Goal: Check status: Check status

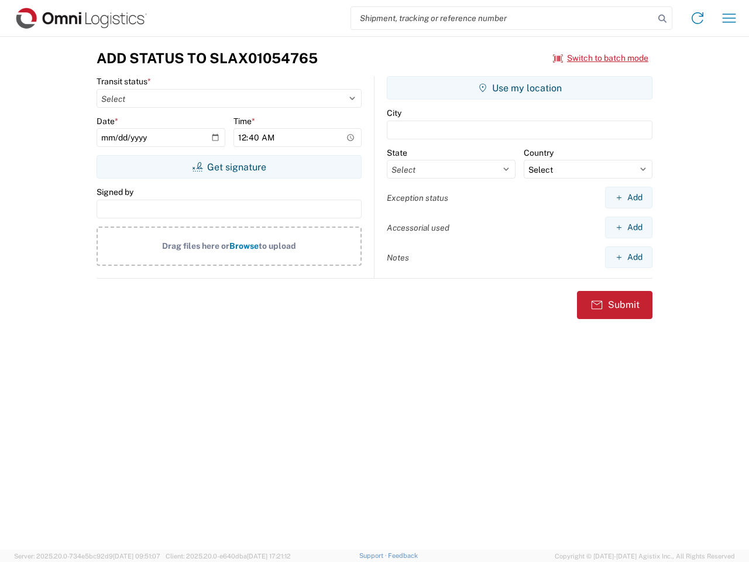
click at [503, 18] on input "search" at bounding box center [502, 18] width 303 height 22
click at [663, 19] on icon at bounding box center [663, 19] width 16 height 16
click at [698, 18] on icon at bounding box center [698, 18] width 19 height 19
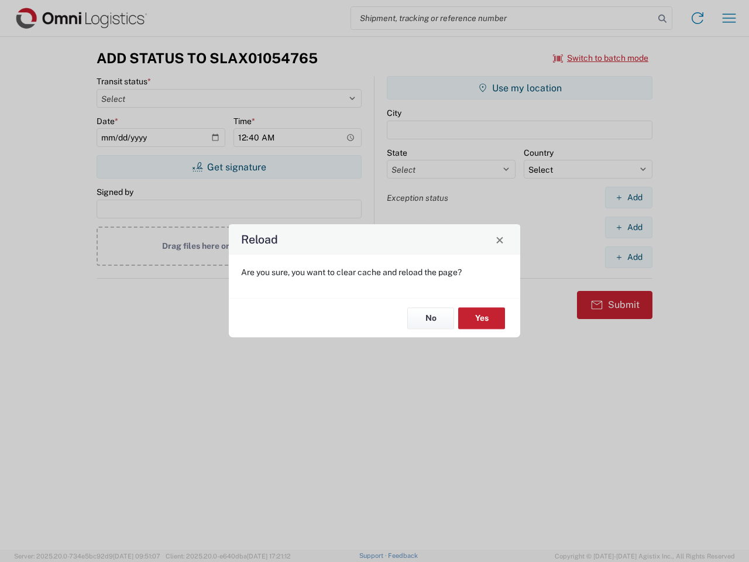
click at [730, 18] on div "Reload Are you sure, you want to clear cache and reload the page? No Yes" at bounding box center [374, 281] width 749 height 562
click at [601, 58] on div "Reload Are you sure, you want to clear cache and reload the page? No Yes" at bounding box center [374, 281] width 749 height 562
click at [229, 167] on div "Reload Are you sure, you want to clear cache and reload the page? No Yes" at bounding box center [374, 281] width 749 height 562
click at [520, 88] on div "Reload Are you sure, you want to clear cache and reload the page? No Yes" at bounding box center [374, 281] width 749 height 562
click at [629, 197] on div "Reload Are you sure, you want to clear cache and reload the page? No Yes" at bounding box center [374, 281] width 749 height 562
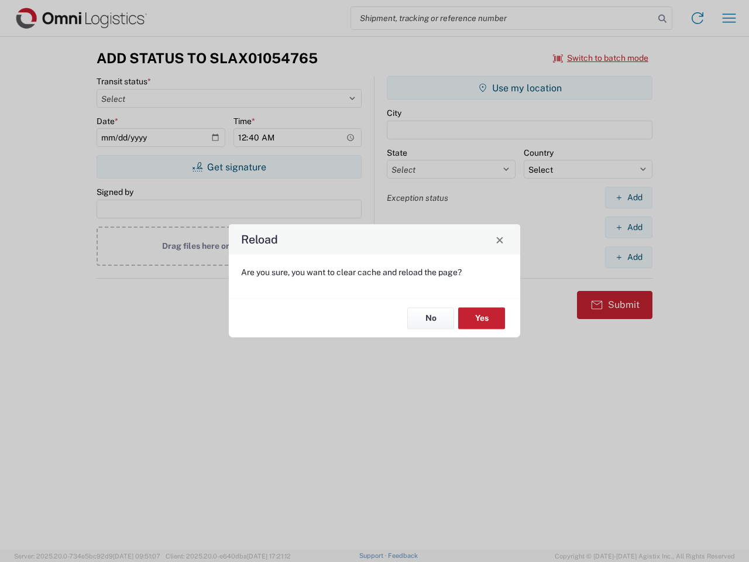
click at [629, 227] on div "Reload Are you sure, you want to clear cache and reload the page? No Yes" at bounding box center [374, 281] width 749 height 562
click at [629, 257] on div "Reload Are you sure, you want to clear cache and reload the page? No Yes" at bounding box center [374, 281] width 749 height 562
